Goal: Information Seeking & Learning: Understand process/instructions

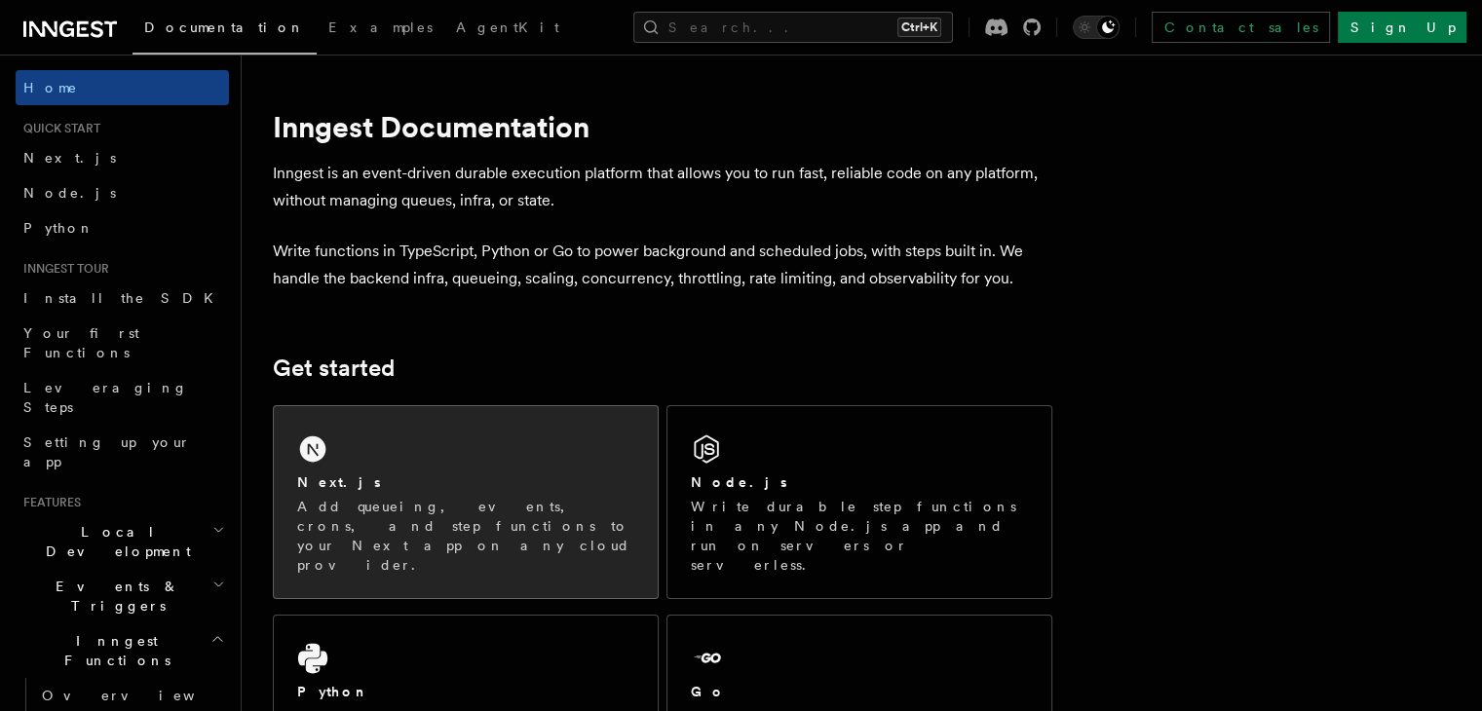
click at [487, 478] on div "Next.js" at bounding box center [465, 482] width 337 height 20
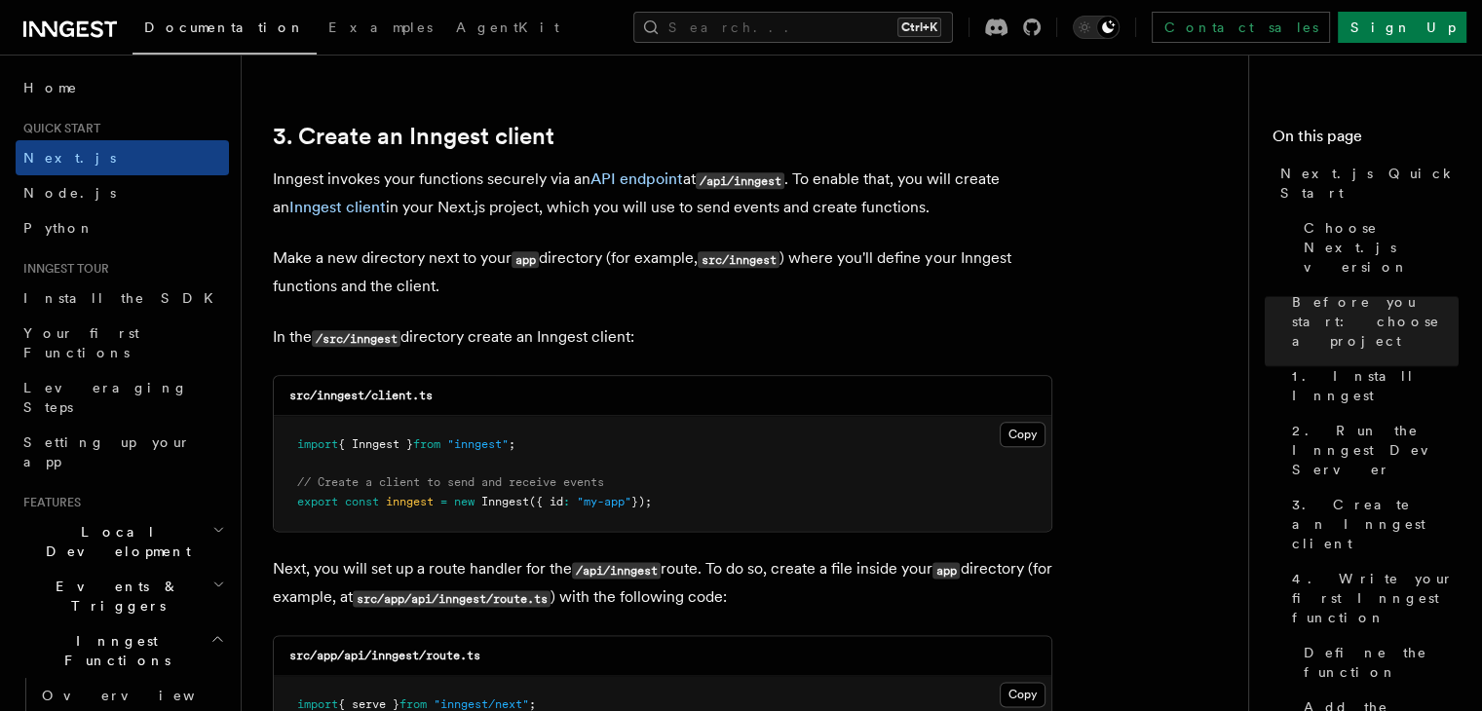
scroll to position [2338, 0]
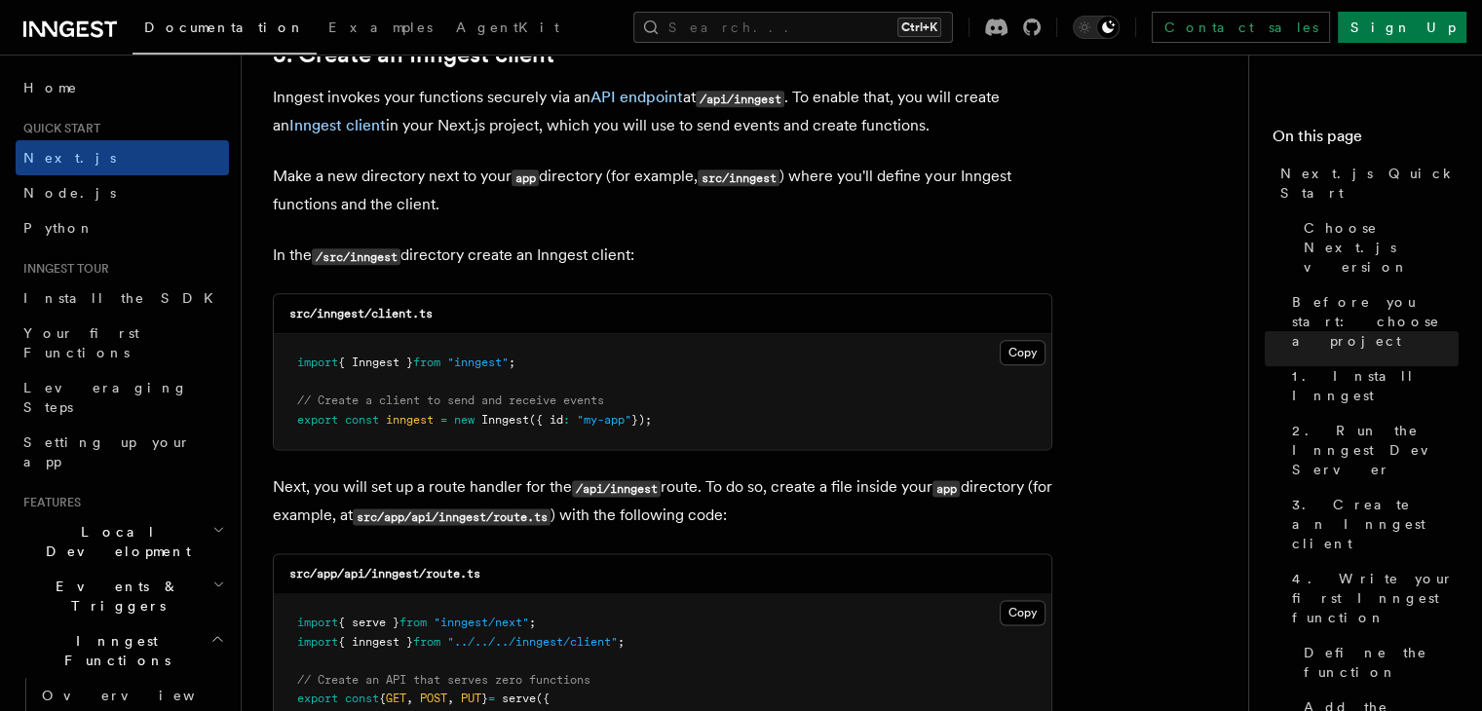
drag, startPoint x: 304, startPoint y: 261, endPoint x: 768, endPoint y: 261, distance: 463.7
click at [768, 261] on p "In the /src/inngest directory create an Inngest client:" at bounding box center [662, 256] width 779 height 28
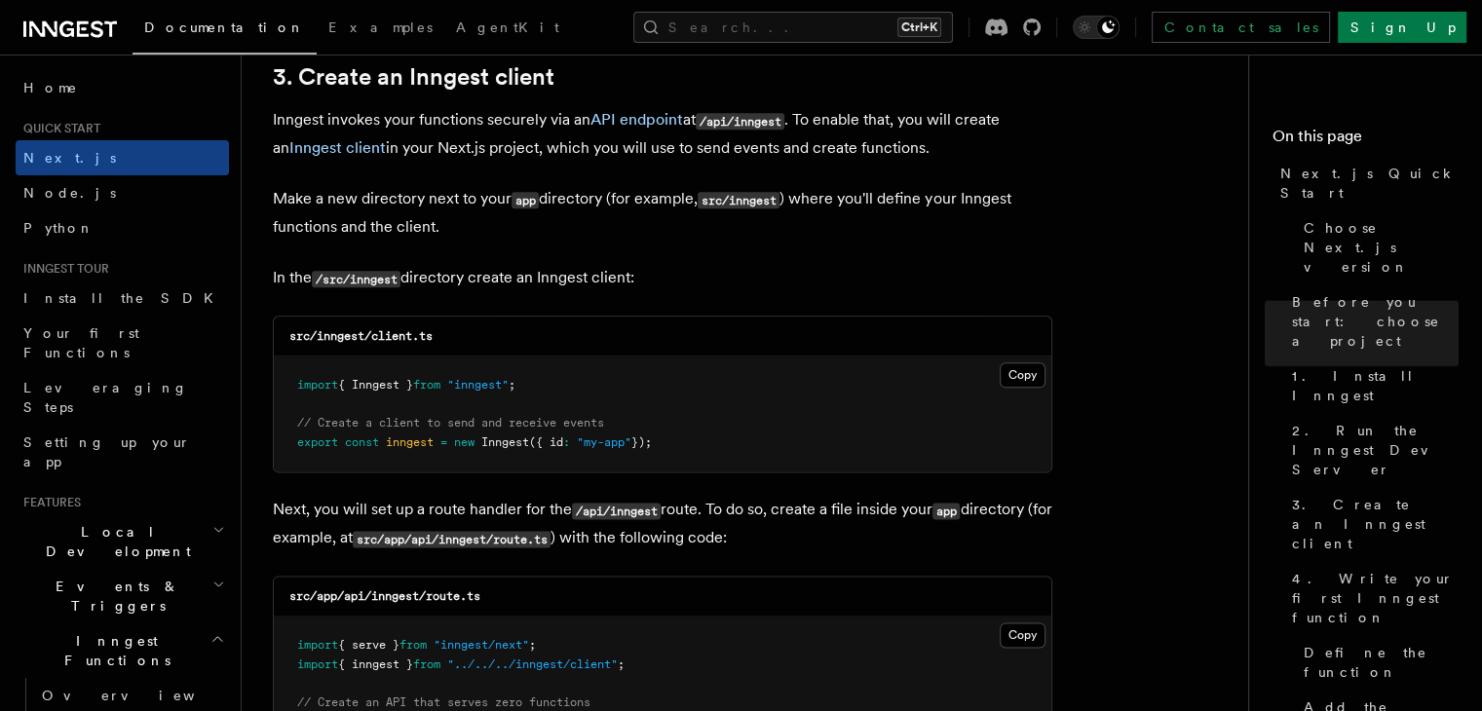
scroll to position [2435, 0]
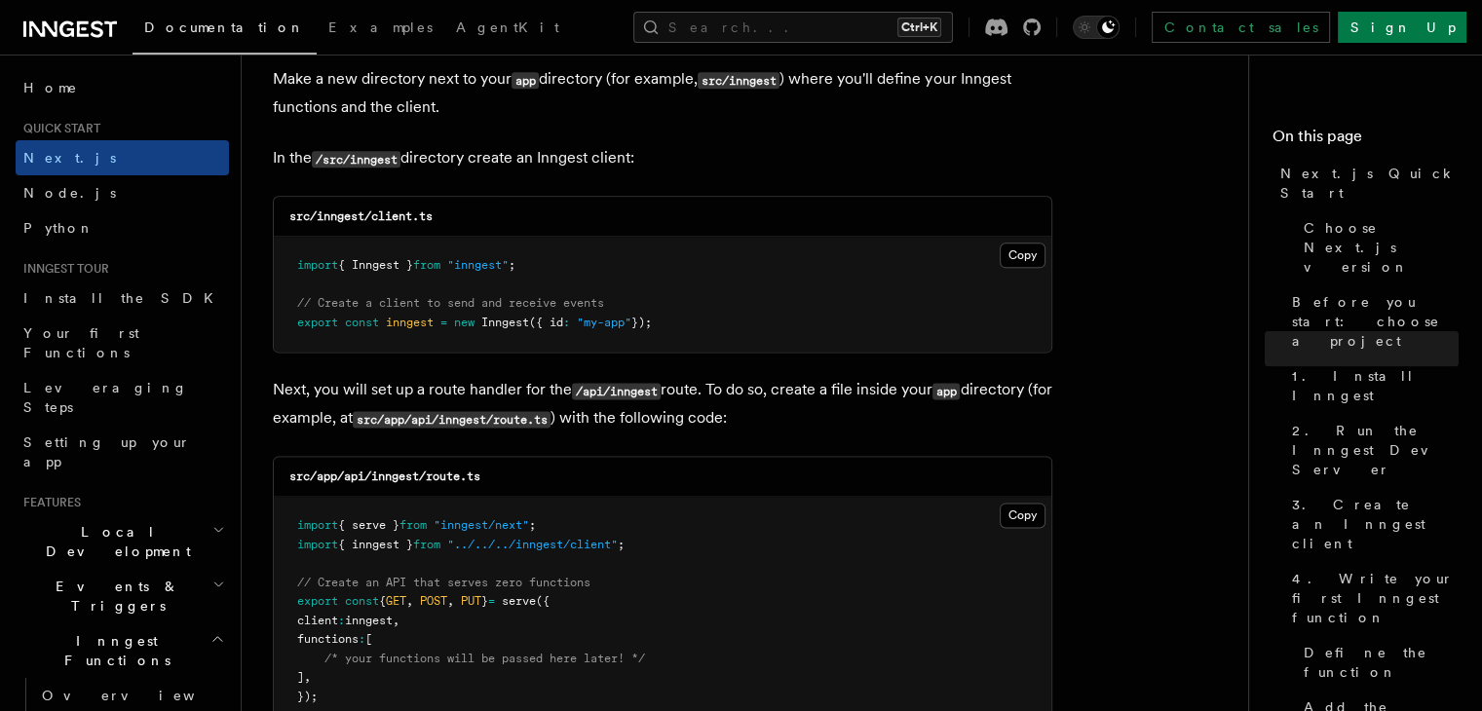
drag, startPoint x: 347, startPoint y: 336, endPoint x: 763, endPoint y: 336, distance: 416.0
click at [763, 336] on pre "import { Inngest } from "inngest" ; // Create a client to send and receive even…" at bounding box center [662, 294] width 777 height 115
drag, startPoint x: 743, startPoint y: 336, endPoint x: 610, endPoint y: 326, distance: 133.8
click at [741, 337] on pre "import { Inngest } from "inngest" ; // Create a client to send and receive even…" at bounding box center [662, 294] width 777 height 115
click at [563, 318] on span "({ id" at bounding box center [546, 323] width 34 height 14
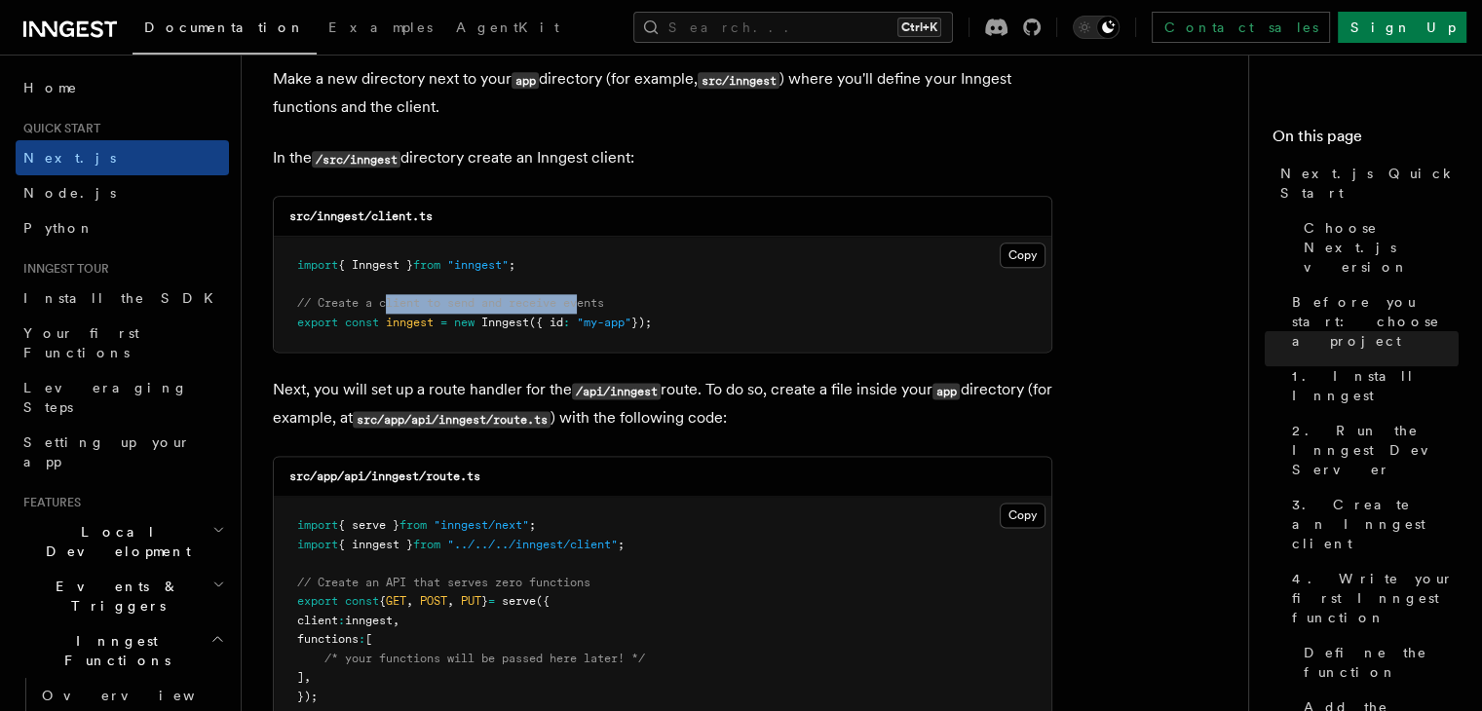
drag, startPoint x: 390, startPoint y: 313, endPoint x: 585, endPoint y: 313, distance: 195.8
click at [585, 313] on pre "import { Inngest } from "inngest" ; // Create a client to send and receive even…" at bounding box center [662, 294] width 777 height 115
drag, startPoint x: 492, startPoint y: 314, endPoint x: 694, endPoint y: 314, distance: 201.6
click at [694, 314] on pre "import { Inngest } from "inngest" ; // Create a client to send and receive even…" at bounding box center [662, 294] width 777 height 115
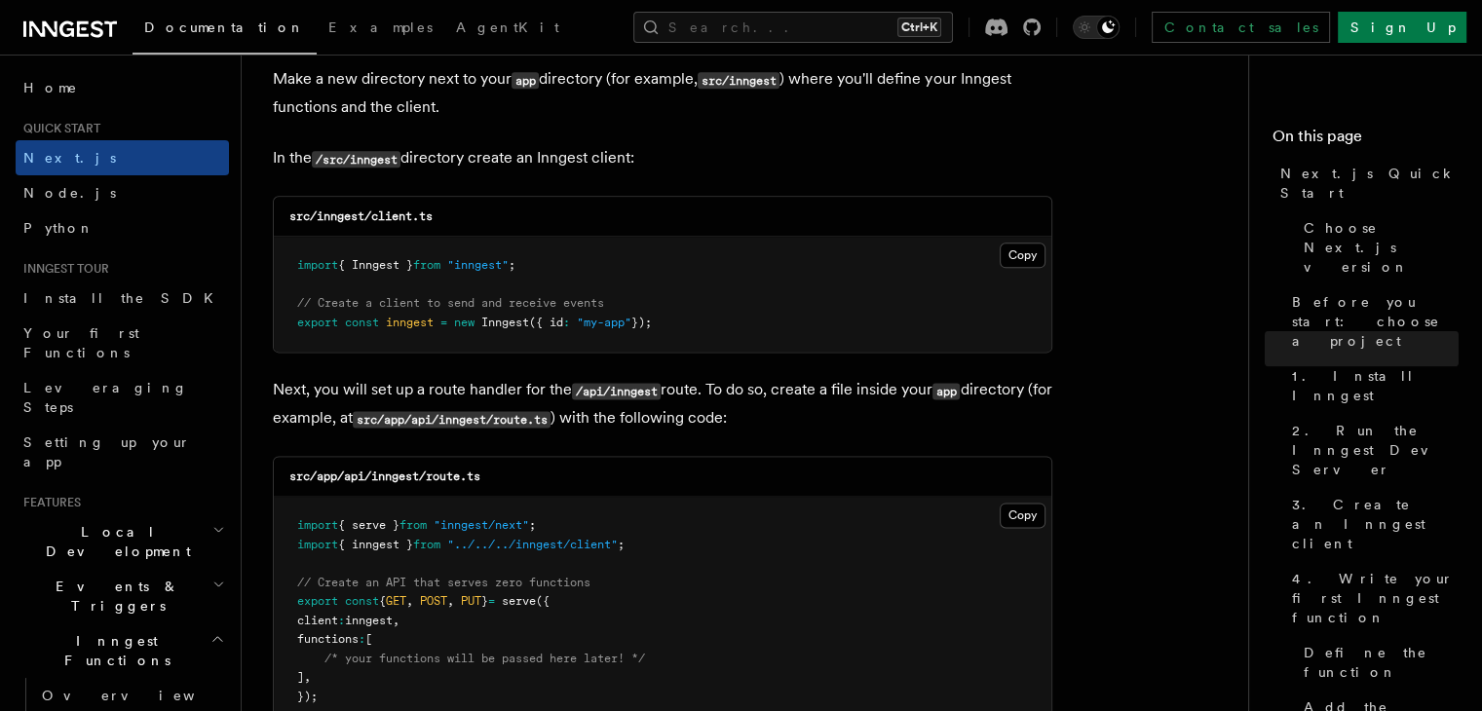
click at [695, 313] on pre "import { Inngest } from "inngest" ; // Create a client to send and receive even…" at bounding box center [662, 294] width 777 height 115
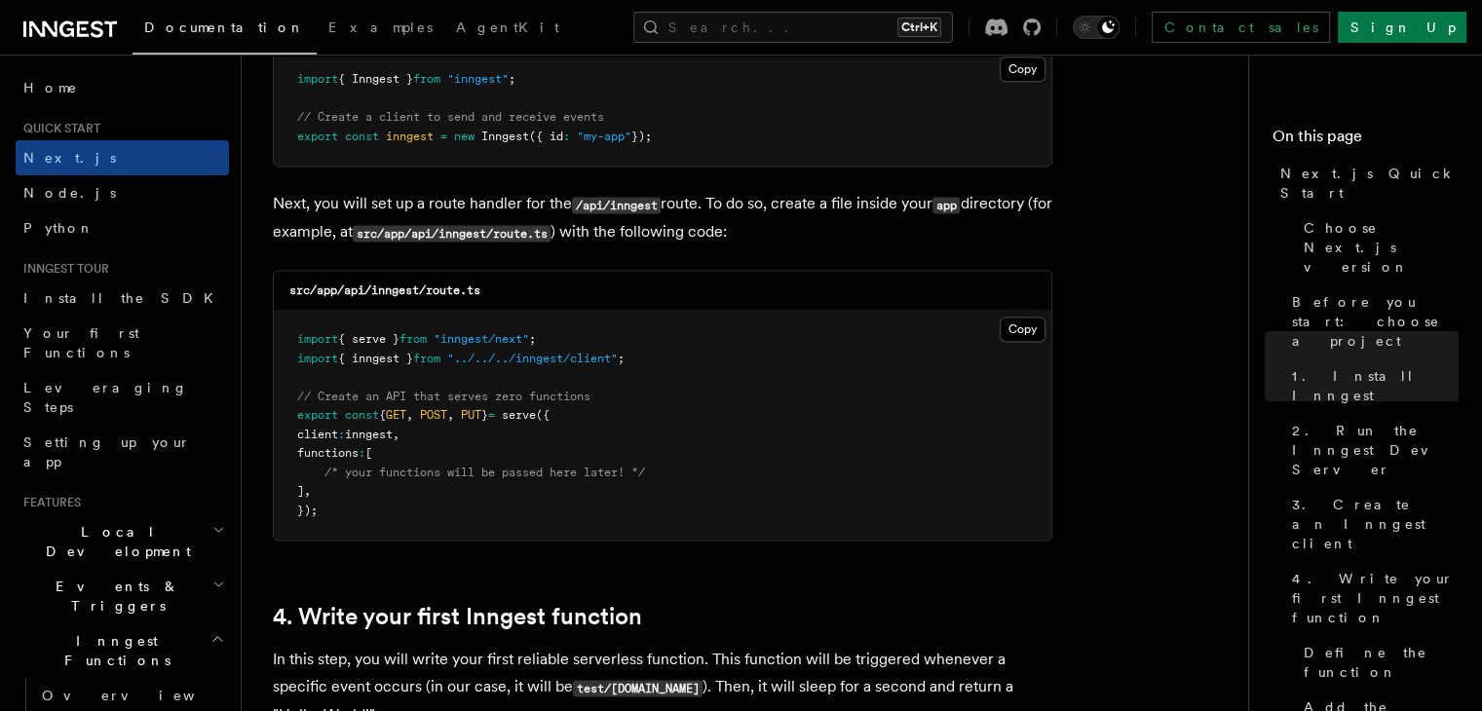
scroll to position [2630, 0]
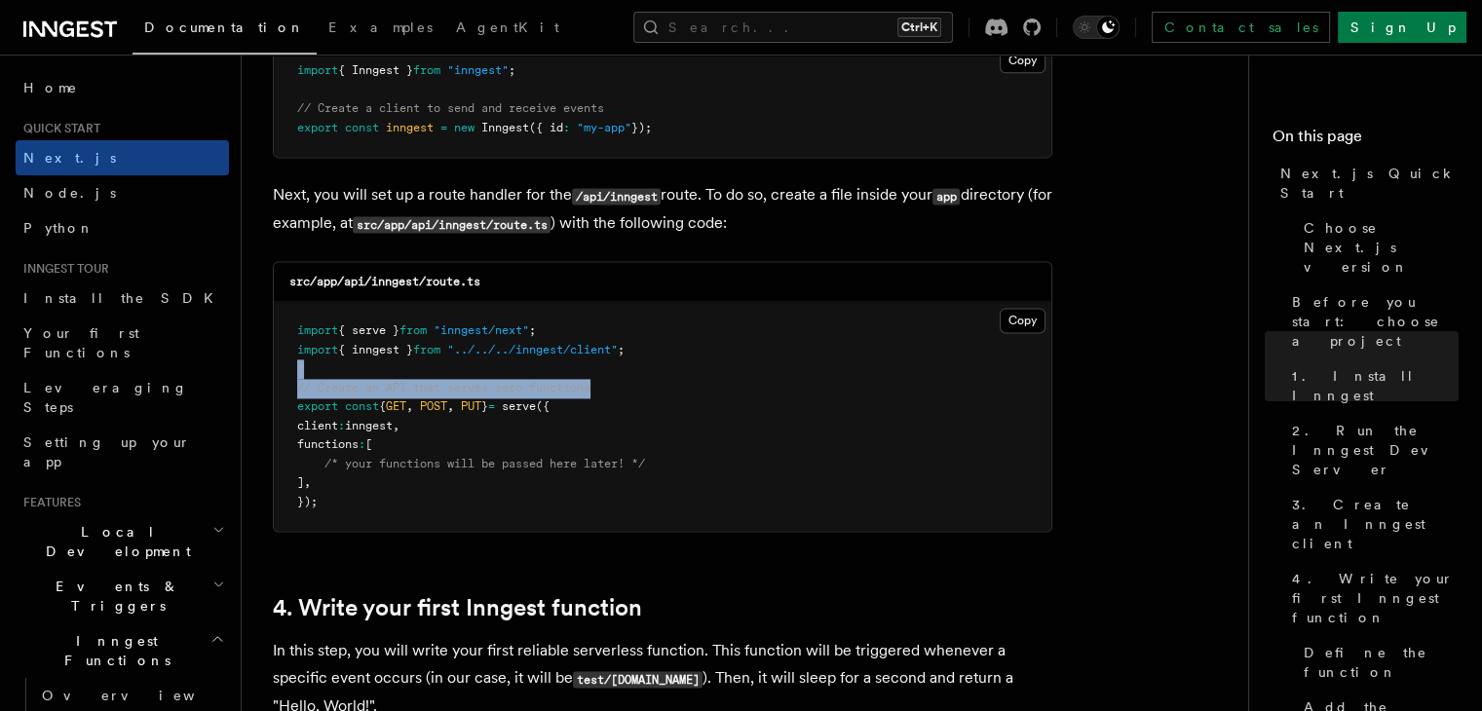
drag, startPoint x: 338, startPoint y: 378, endPoint x: 676, endPoint y: 382, distance: 338.0
click at [676, 382] on pre "import { serve } from "inngest/next" ; import { inngest } from "../../../innges…" at bounding box center [662, 416] width 777 height 229
drag, startPoint x: 454, startPoint y: 393, endPoint x: 644, endPoint y: 393, distance: 190.0
click at [644, 393] on pre "import { serve } from "inngest/next" ; import { inngest } from "../../../innges…" at bounding box center [662, 416] width 777 height 229
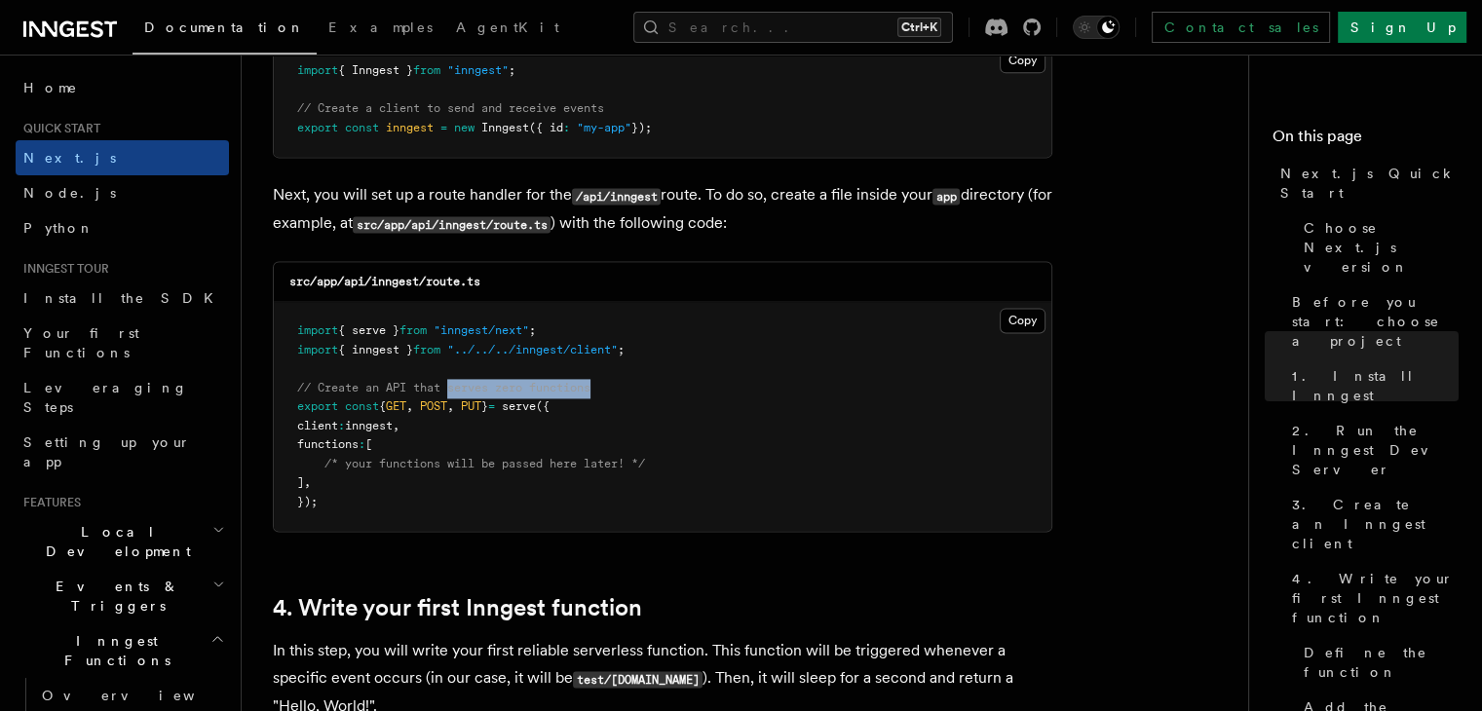
click at [644, 393] on pre "import { serve } from "inngest/next" ; import { inngest } from "../../../innges…" at bounding box center [662, 416] width 777 height 229
drag, startPoint x: 464, startPoint y: 410, endPoint x: 498, endPoint y: 410, distance: 34.1
click at [495, 410] on span "export const { GET , POST , PUT } = serve ({" at bounding box center [423, 406] width 252 height 14
click at [481, 410] on span "PUT" at bounding box center [471, 406] width 20 height 14
drag, startPoint x: 498, startPoint y: 410, endPoint x: 662, endPoint y: 422, distance: 165.0
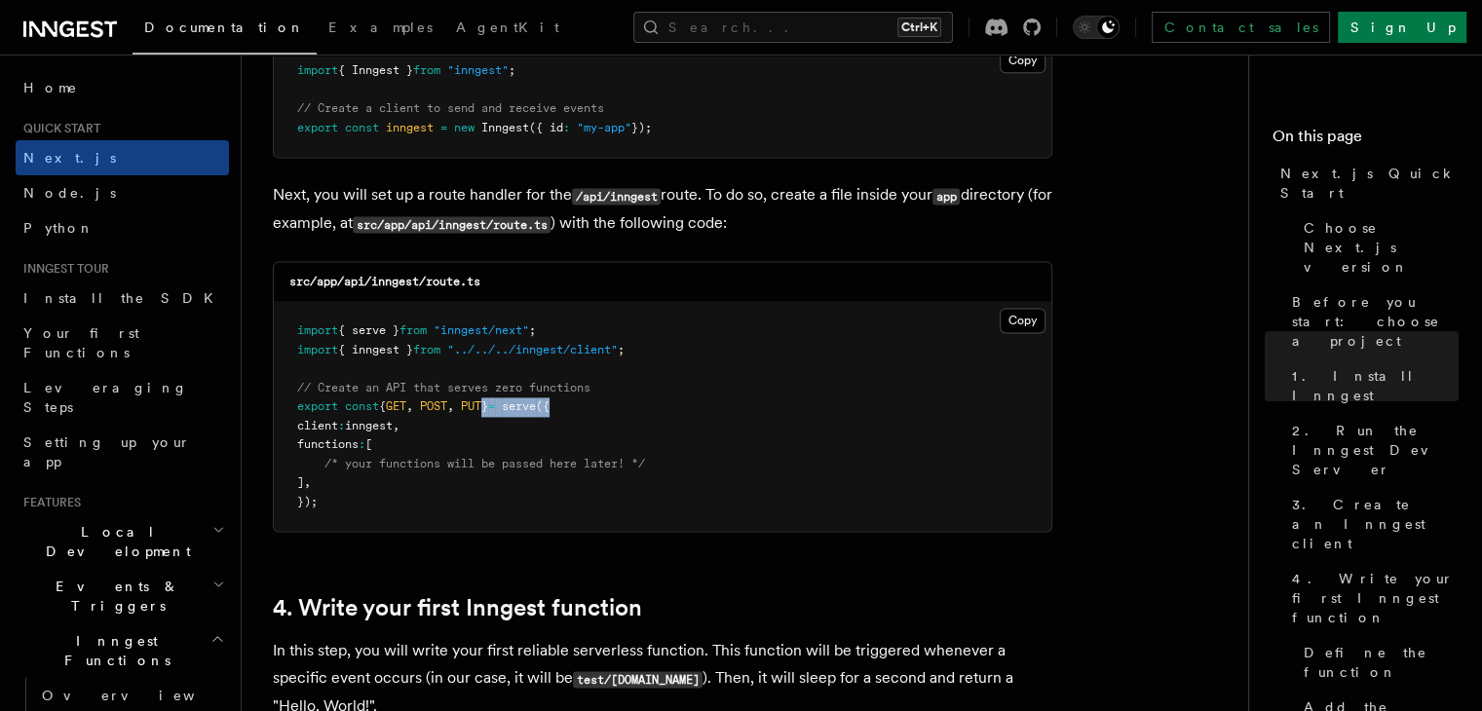
click at [651, 422] on pre "import { serve } from "inngest/next" ; import { inngest } from "../../../innges…" at bounding box center [662, 416] width 777 height 229
click at [666, 422] on pre "import { serve } from "inngest/next" ; import { inngest } from "../../../innges…" at bounding box center [662, 416] width 777 height 229
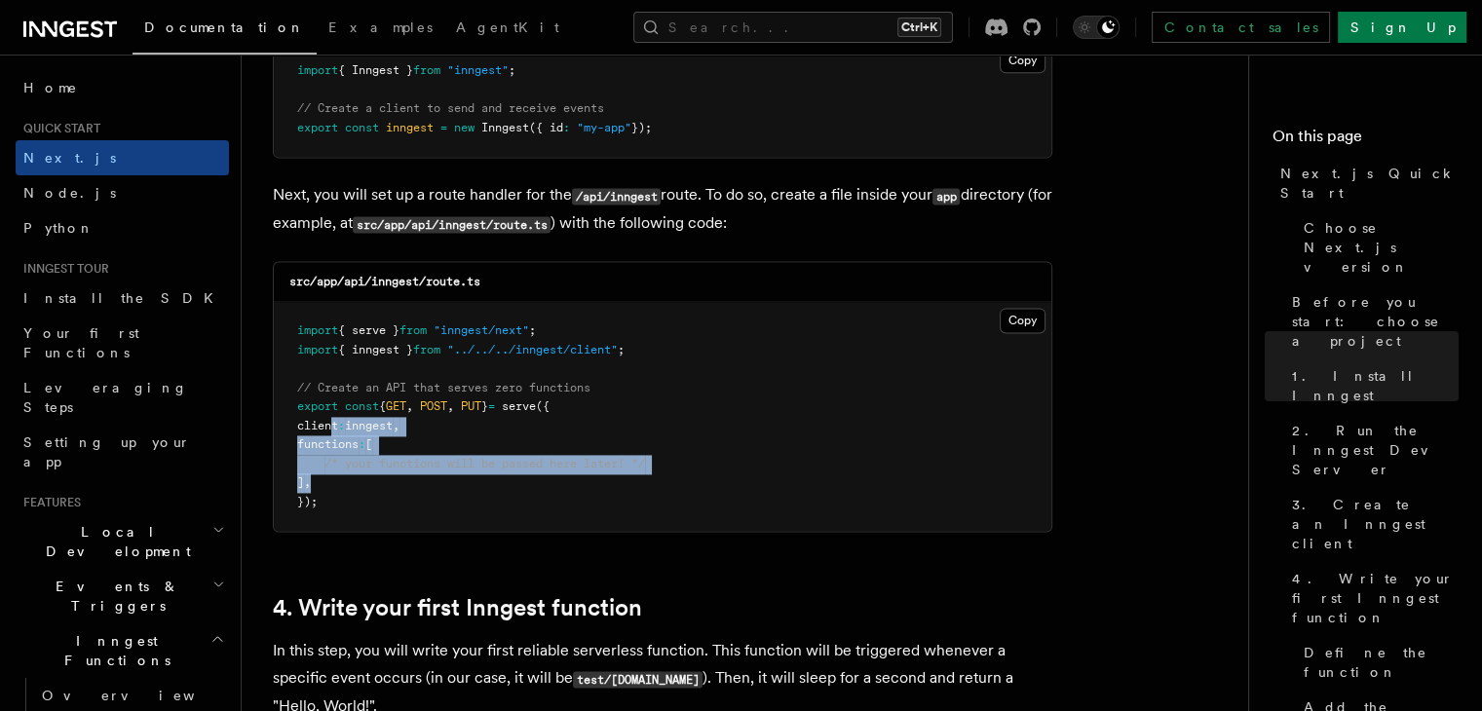
drag, startPoint x: 328, startPoint y: 430, endPoint x: 480, endPoint y: 491, distance: 163.9
click at [481, 490] on pre "import { serve } from "inngest/next" ; import { inngest } from "../../../innges…" at bounding box center [662, 416] width 777 height 229
click at [480, 491] on pre "import { serve } from "inngest/next" ; import { inngest } from "../../../innges…" at bounding box center [662, 416] width 777 height 229
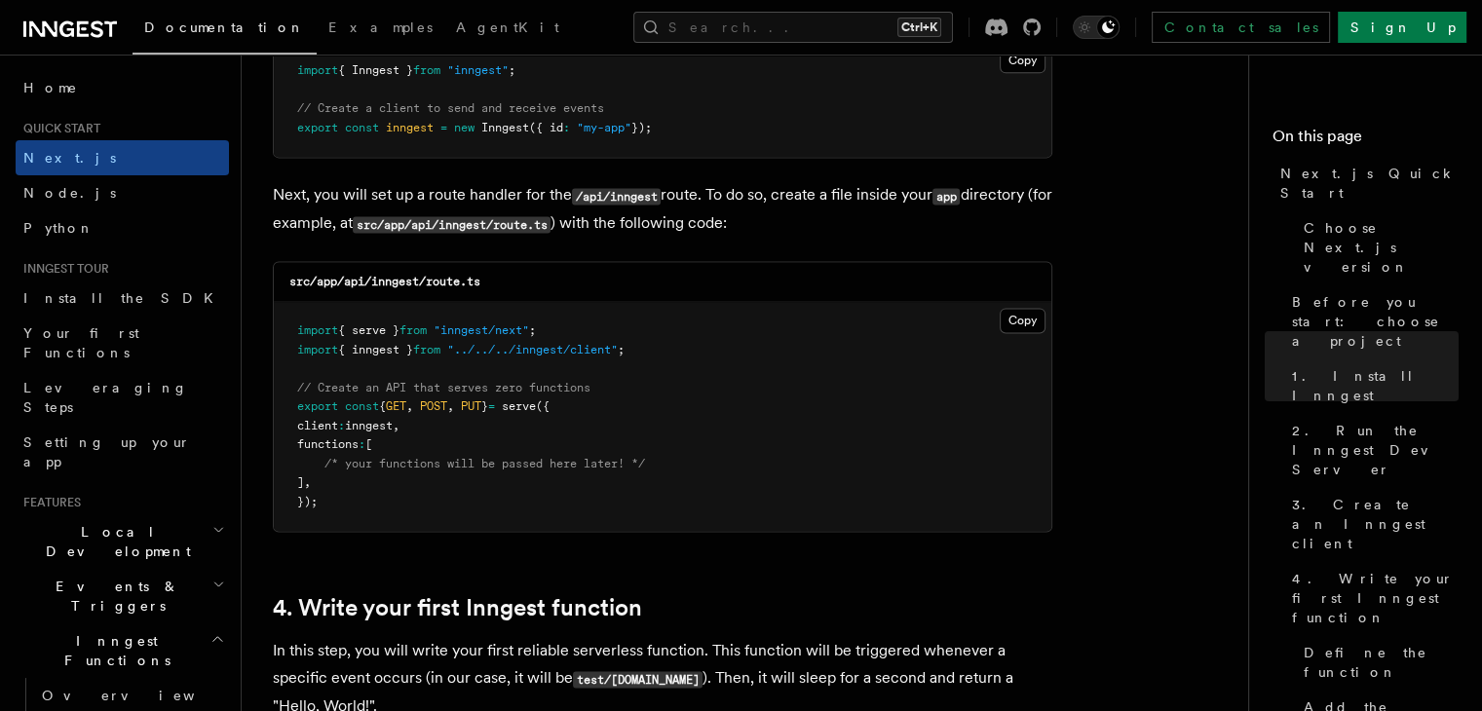
click at [550, 291] on div "src/app/api/inngest/route.ts" at bounding box center [662, 282] width 777 height 40
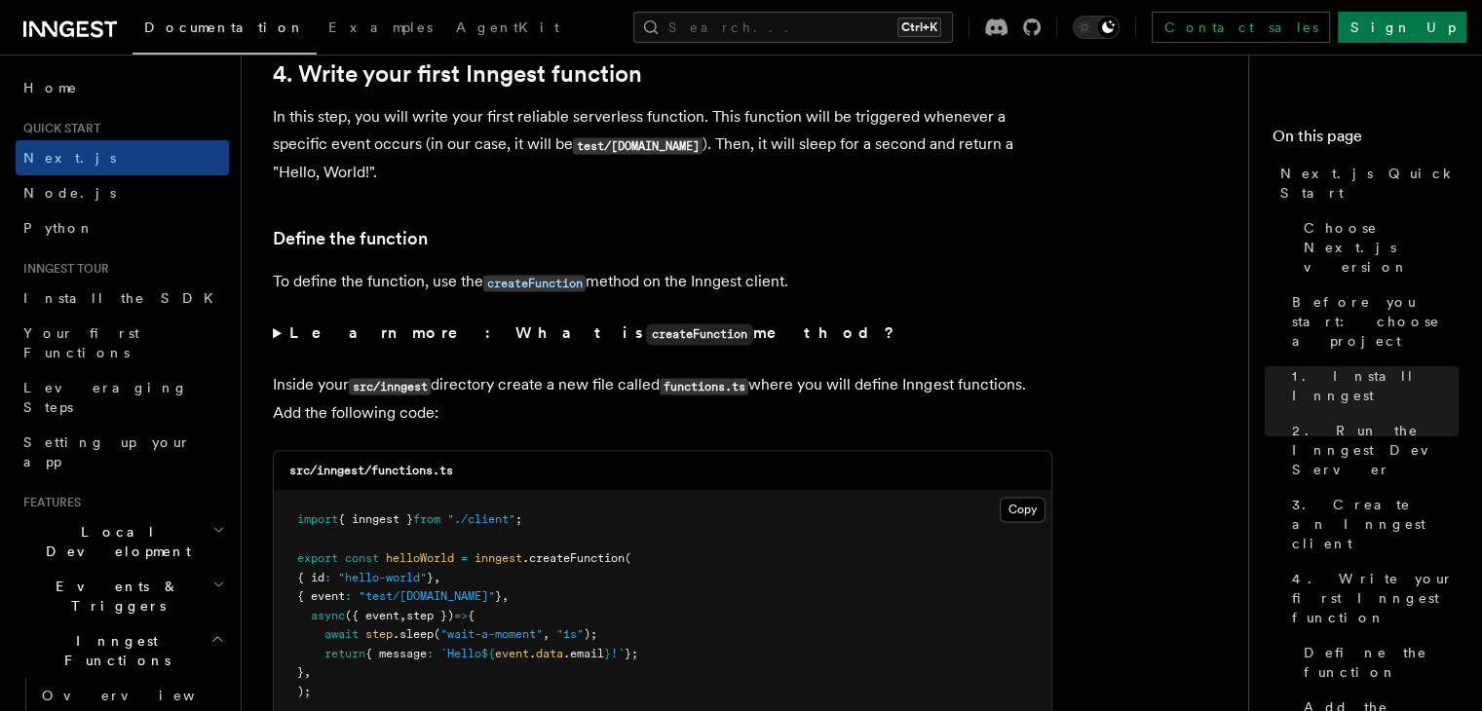
scroll to position [3117, 0]
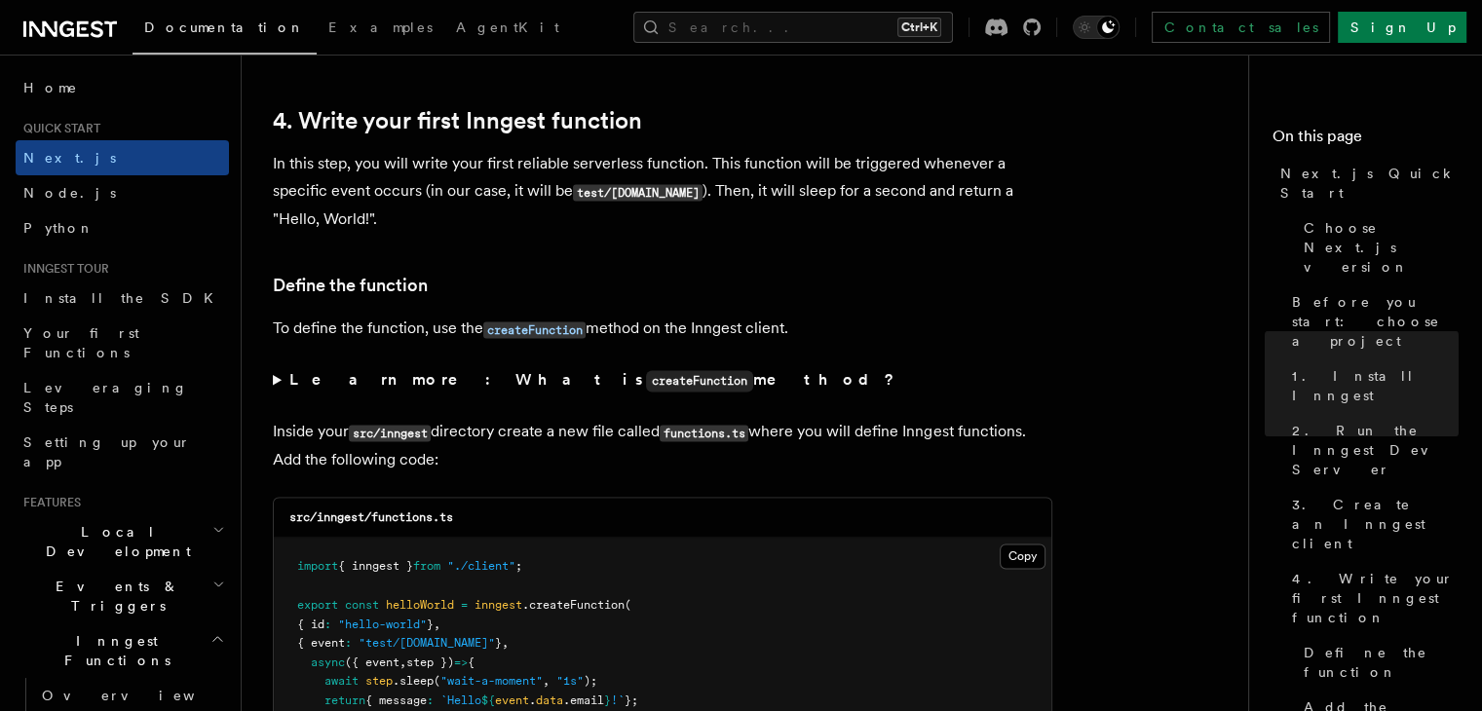
click at [279, 378] on summary "Learn more: What is createFunction method?" at bounding box center [662, 380] width 779 height 28
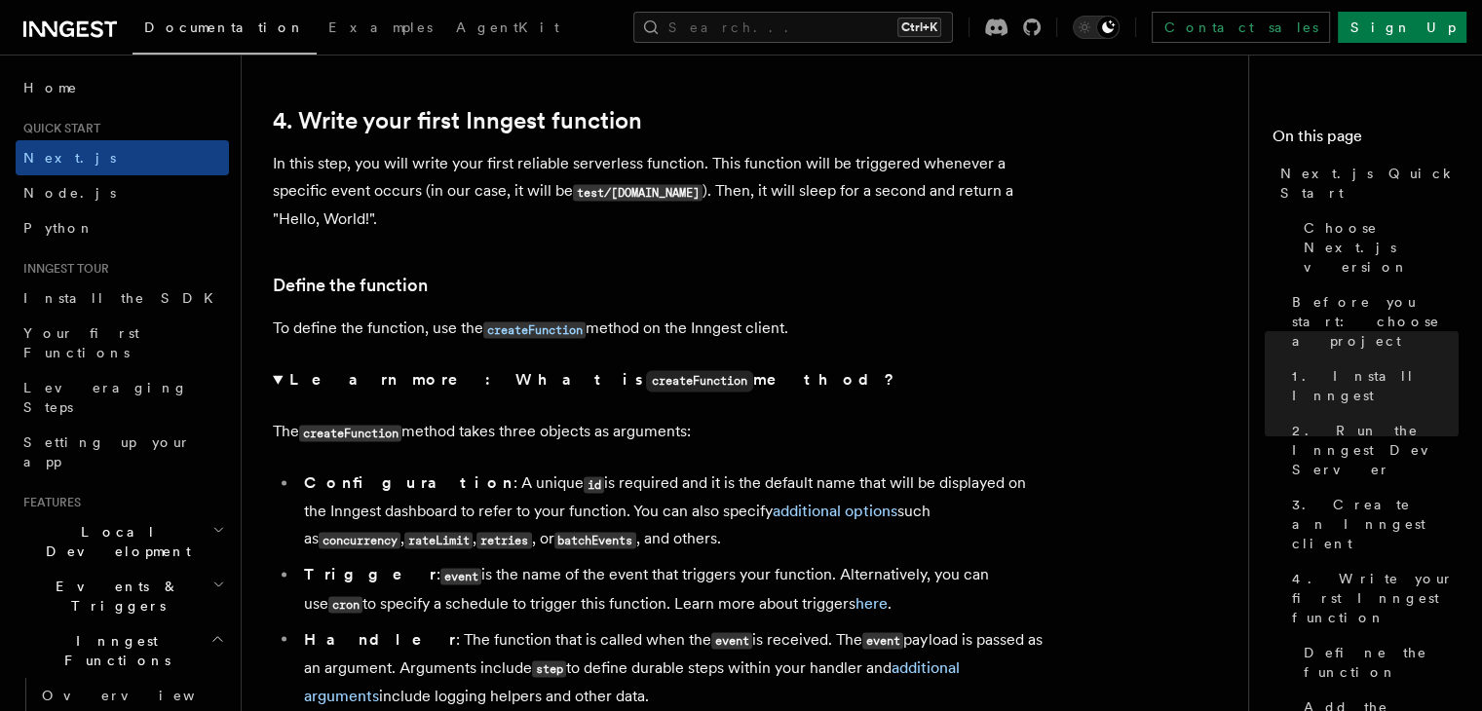
click at [279, 378] on summary "Learn more: What is createFunction method?" at bounding box center [662, 380] width 779 height 28
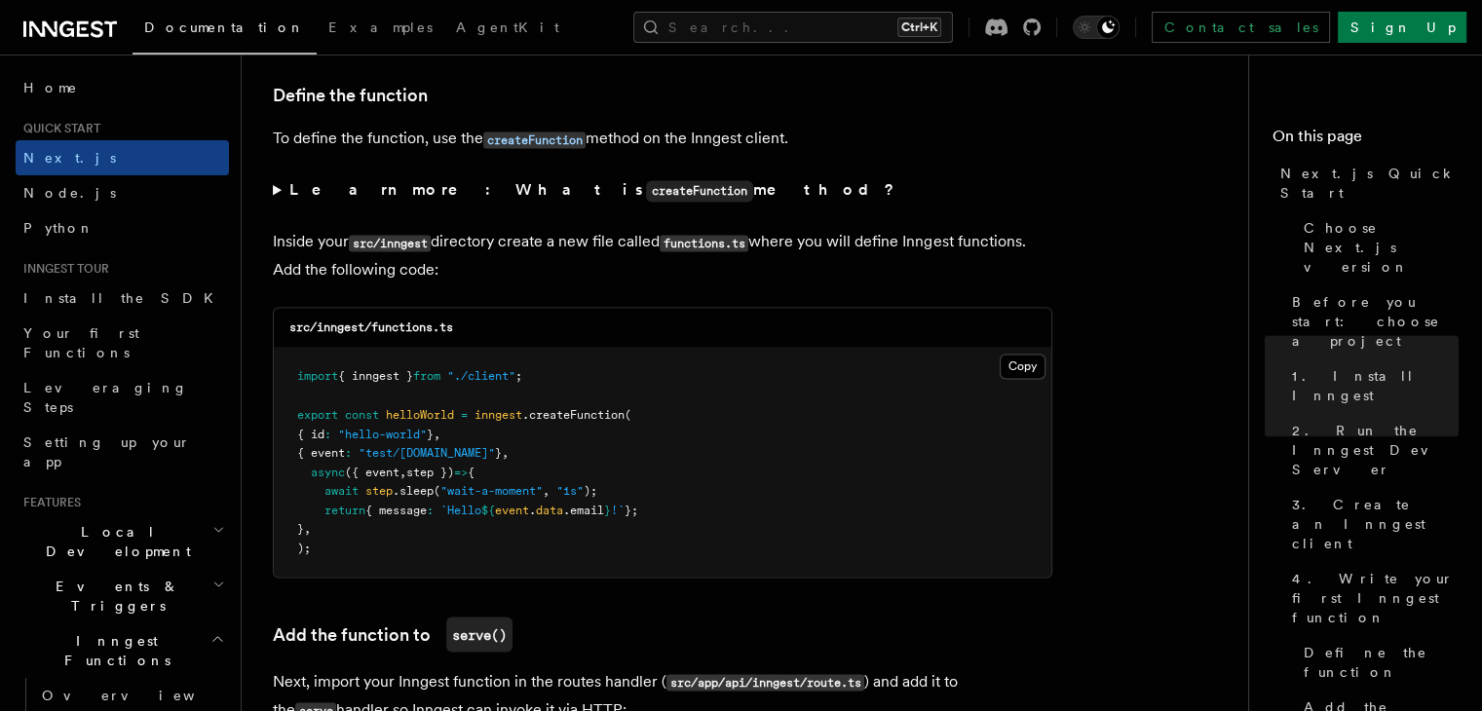
scroll to position [3312, 0]
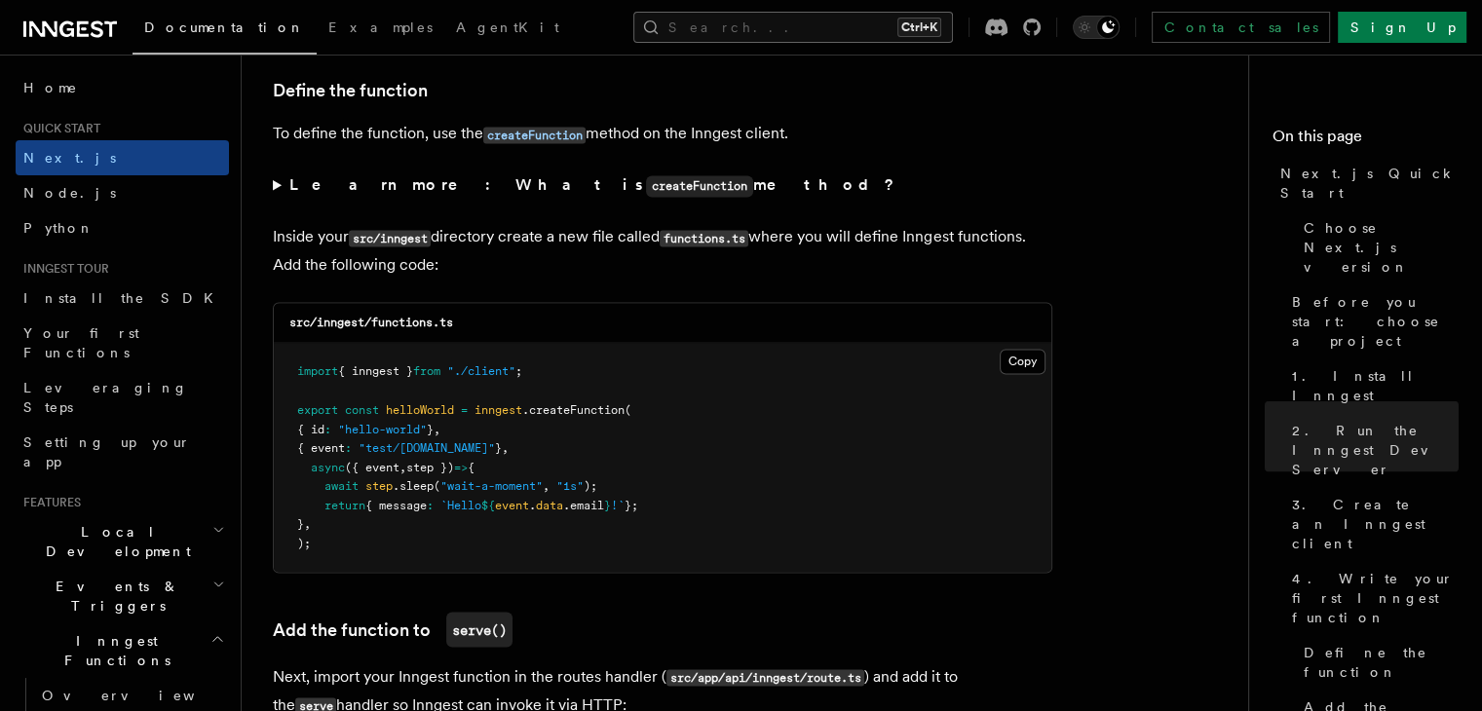
click at [947, 21] on button "Search... Ctrl+K" at bounding box center [793, 27] width 320 height 31
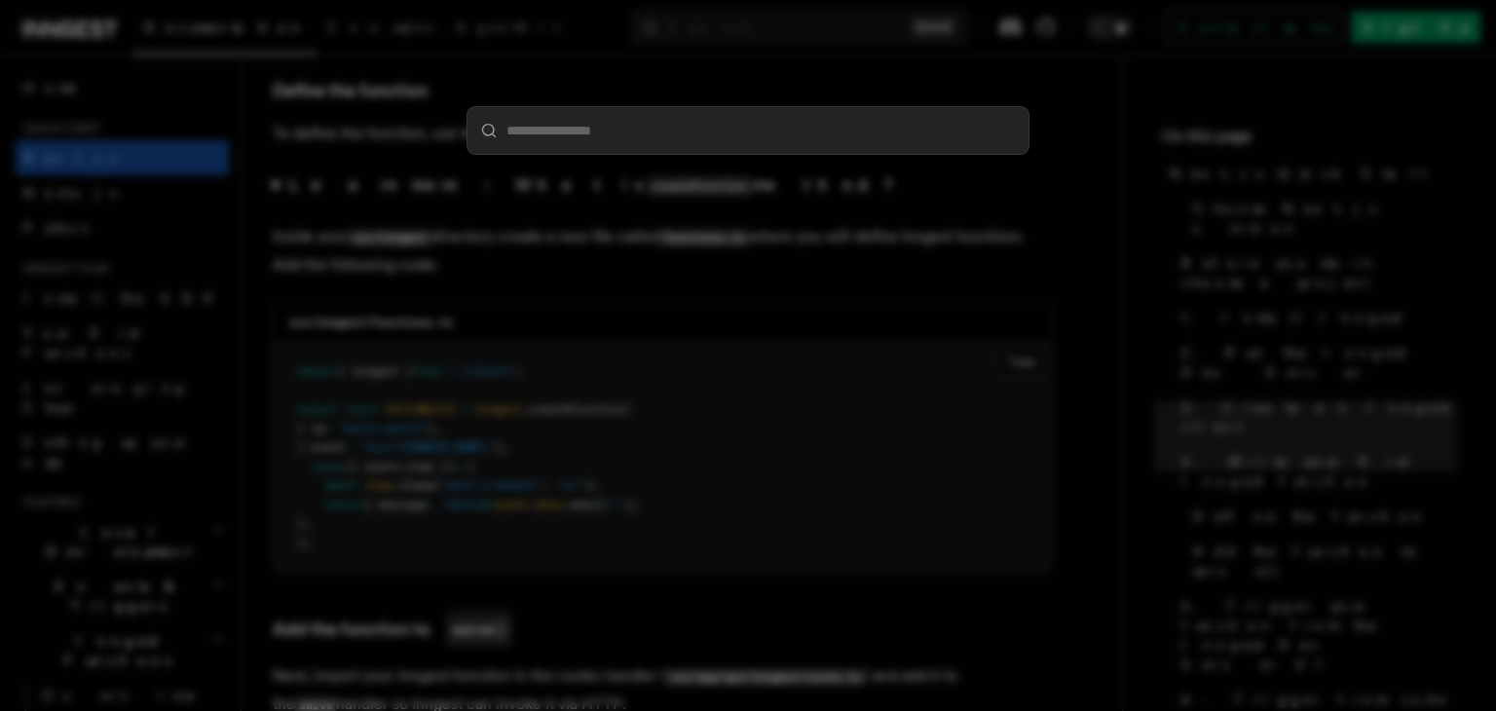
click at [935, 262] on div at bounding box center [748, 355] width 1496 height 711
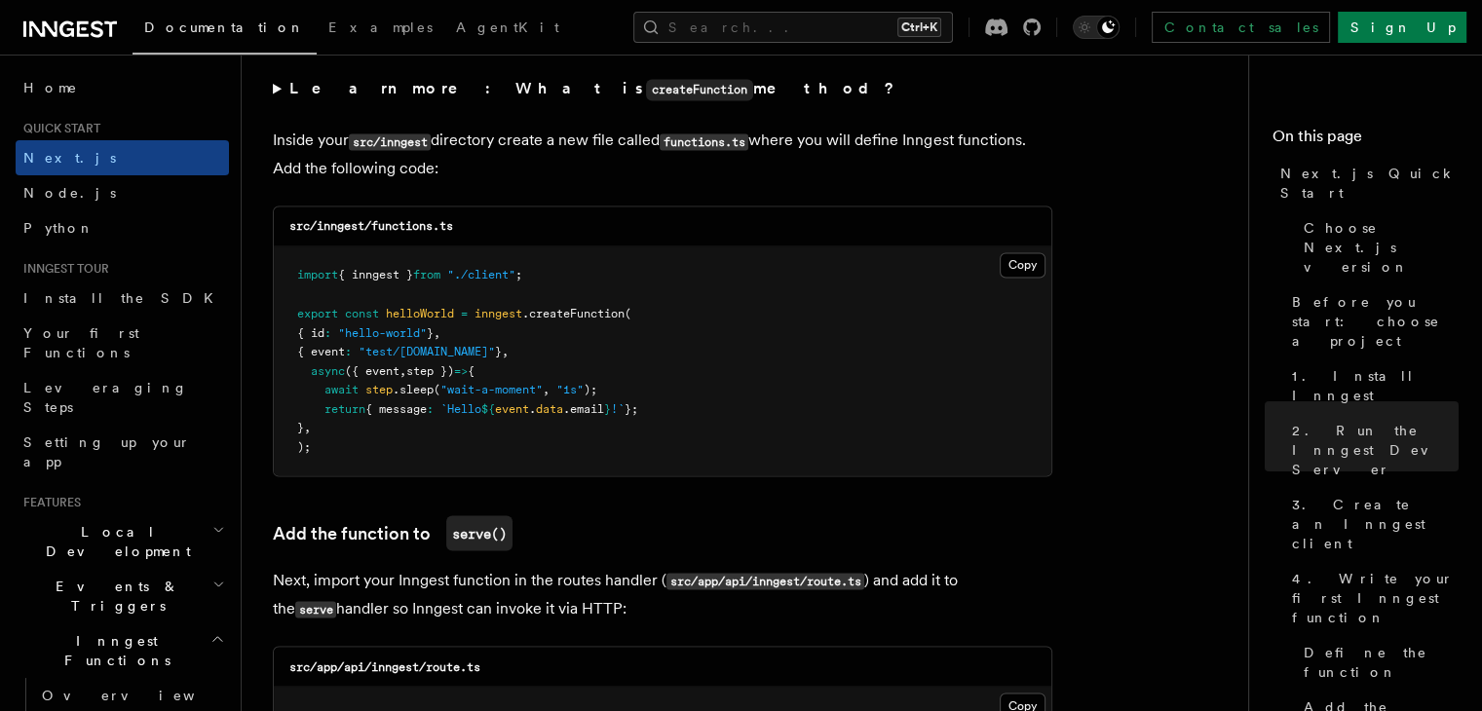
scroll to position [3409, 0]
drag, startPoint x: 384, startPoint y: 359, endPoint x: 512, endPoint y: 358, distance: 128.6
click at [508, 357] on span "{ event : "test/hello.world" } ," at bounding box center [402, 350] width 211 height 14
click at [502, 357] on span "}" at bounding box center [498, 350] width 7 height 14
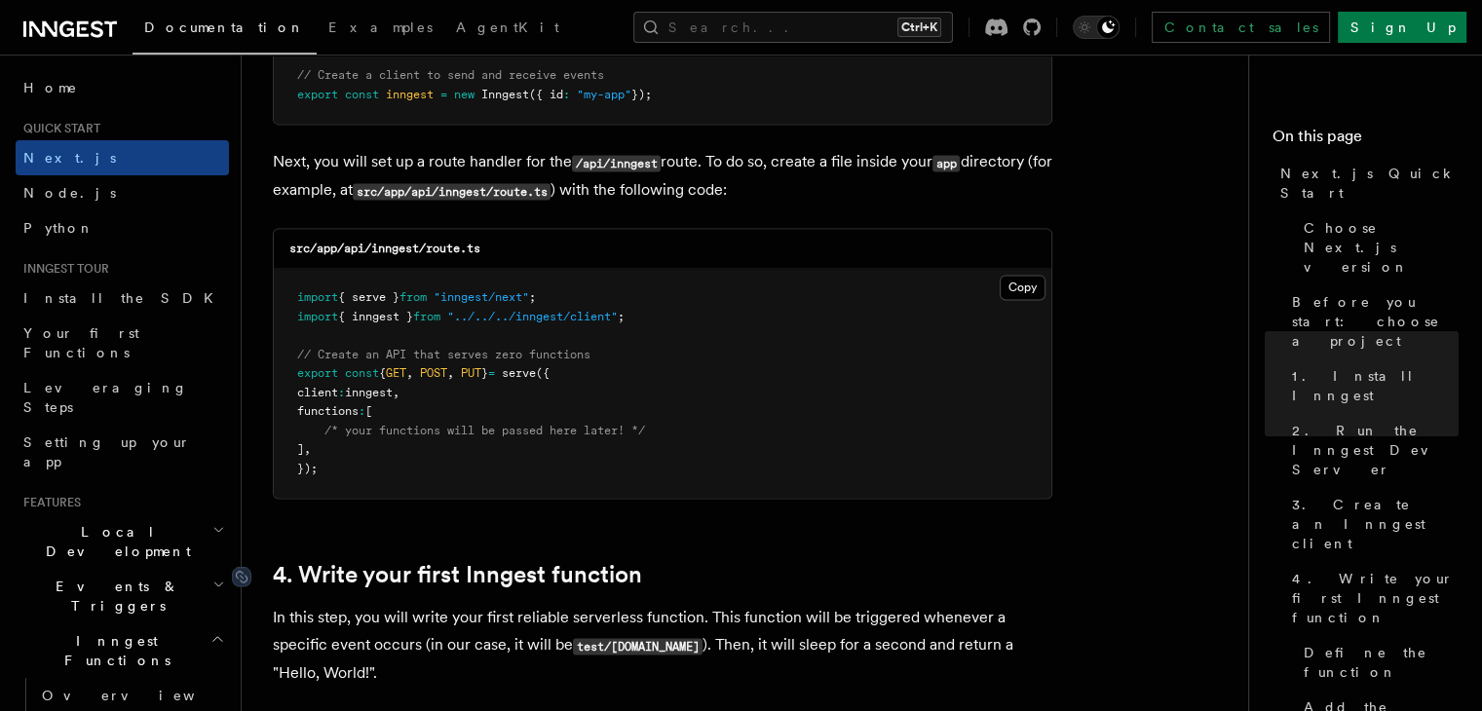
scroll to position [2630, 0]
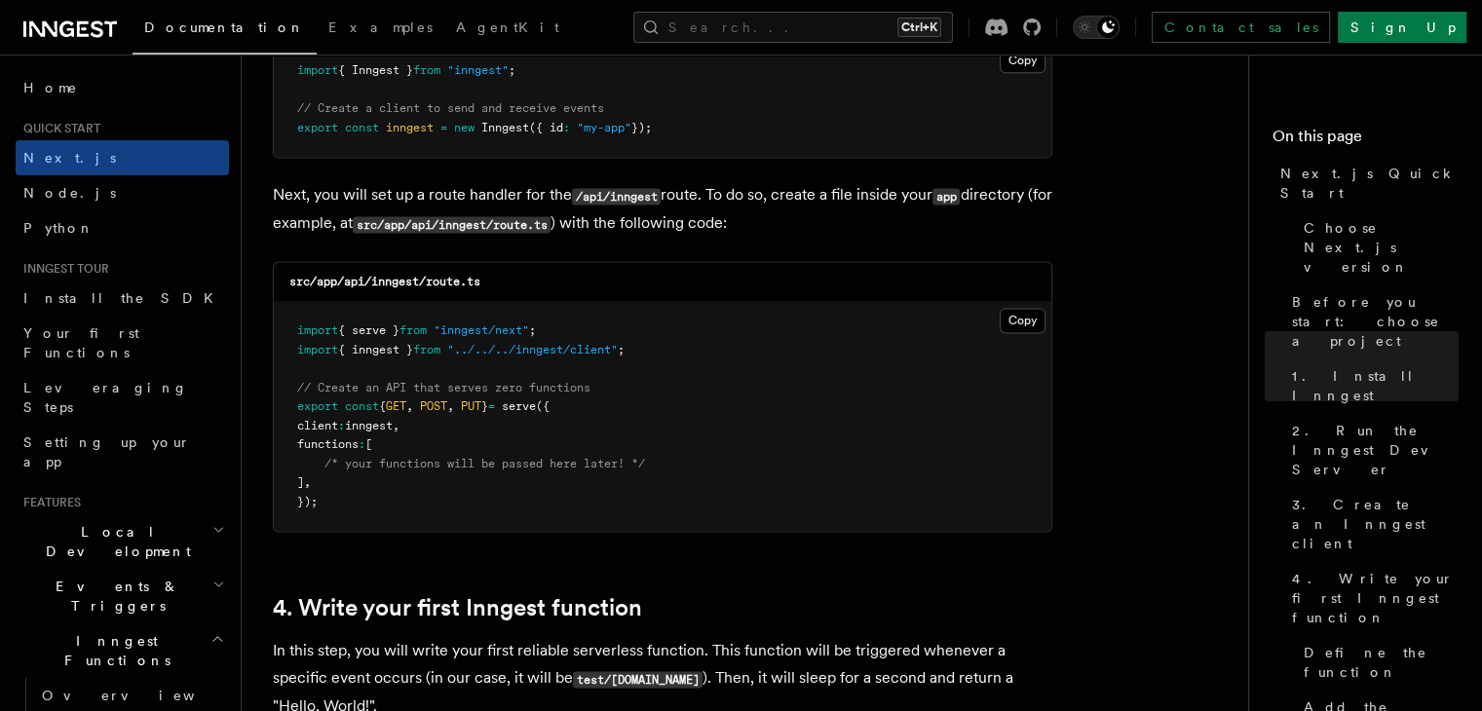
click at [536, 405] on span "serve" at bounding box center [519, 406] width 34 height 14
copy span "serve"
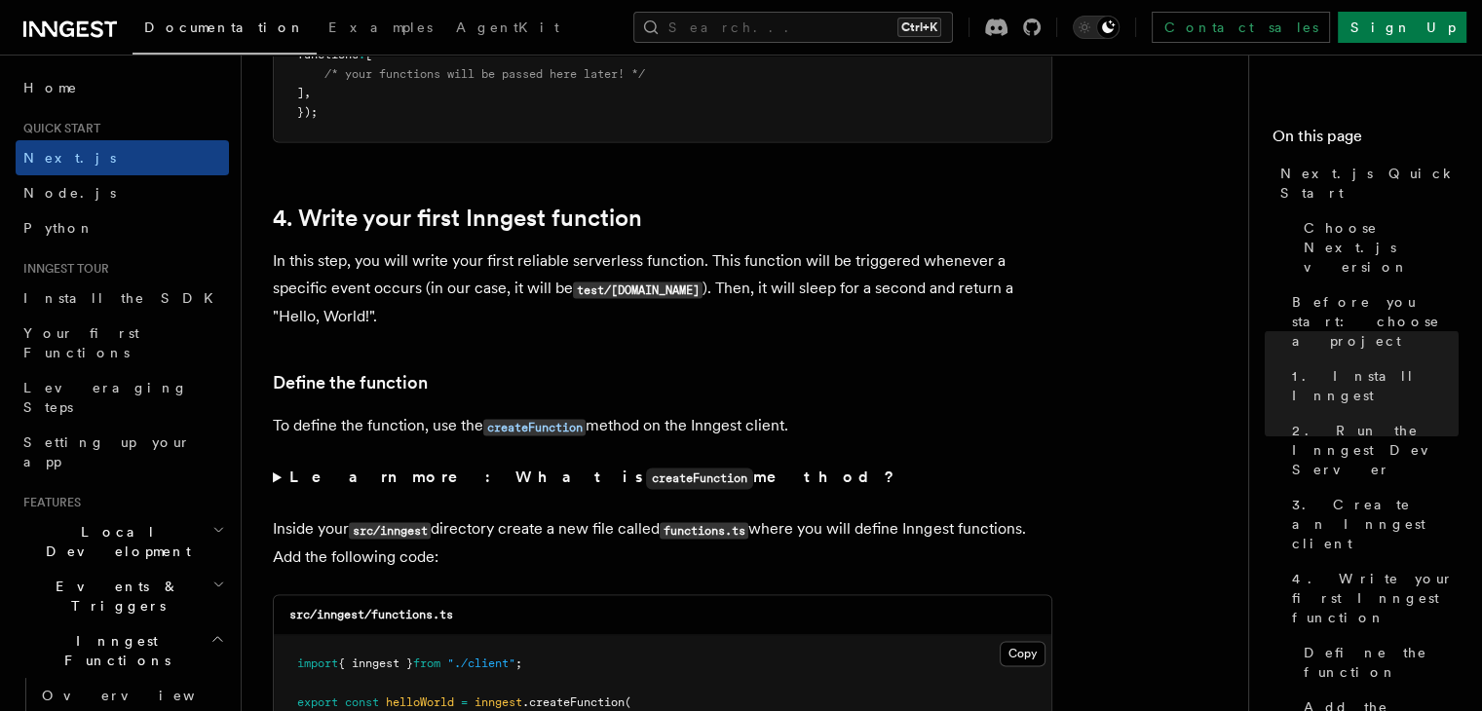
scroll to position [3409, 0]
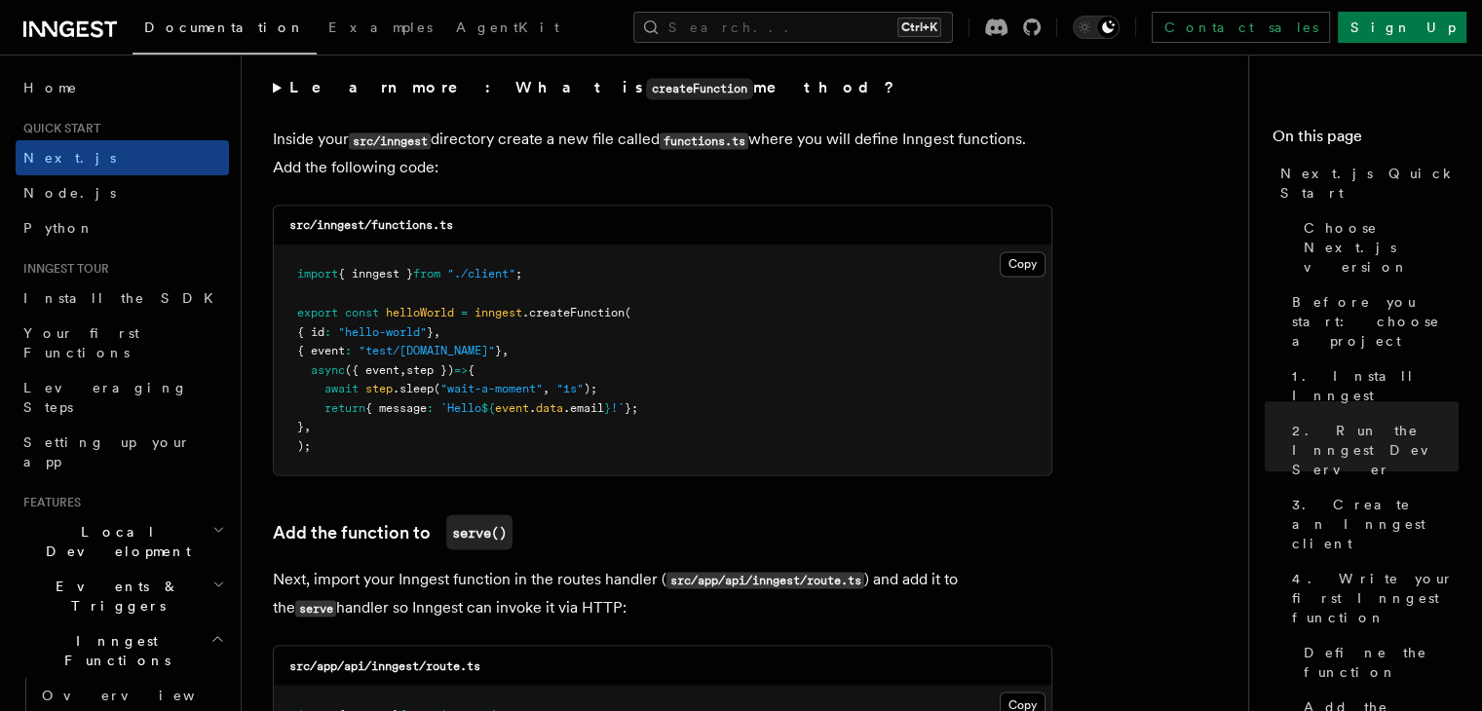
click at [436, 319] on span "helloWorld" at bounding box center [420, 312] width 68 height 14
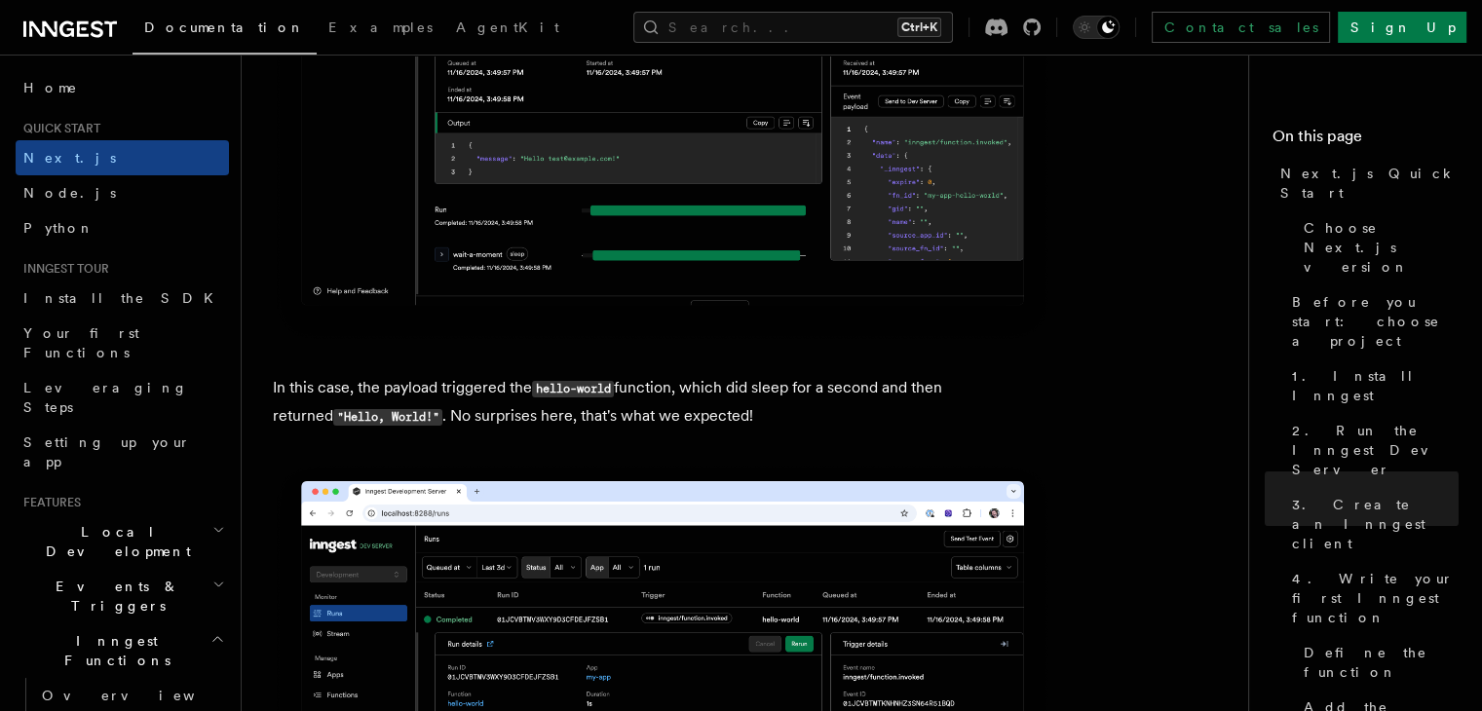
scroll to position [7598, 0]
